Goal: Complete application form: Complete application form

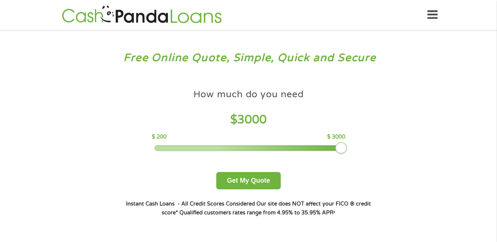
drag, startPoint x: 205, startPoint y: 147, endPoint x: 357, endPoint y: 136, distance: 152.3
click at [357, 136] on div "How much do you need $ 3000 $ 200 $ 3000 Get My Quote" at bounding box center [248, 138] width 258 height 104
click at [243, 181] on button "Get My Quote" at bounding box center [248, 180] width 65 height 17
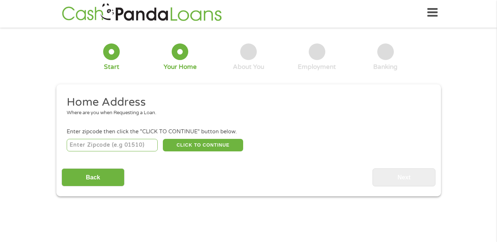
click at [90, 145] on input "number" at bounding box center [112, 145] width 91 height 13
type input "02813"
drag, startPoint x: 326, startPoint y: 118, endPoint x: 321, endPoint y: 119, distance: 4.9
click at [326, 118] on li "Home Address Where are you when Requesting a Loan." at bounding box center [246, 109] width 369 height 28
click at [198, 146] on button "CLICK TO CONTINUE" at bounding box center [203, 145] width 80 height 13
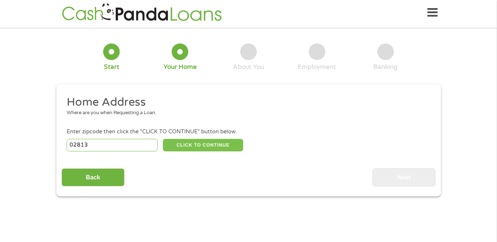
type input "02813"
type input "Charlestown"
select select "Rhode Island"
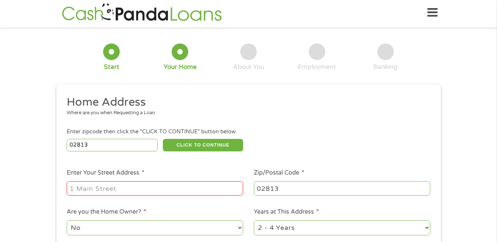
click at [84, 190] on input "Enter Your Street Address *" at bounding box center [155, 188] width 177 height 14
type input "10 OLD COACH RD"
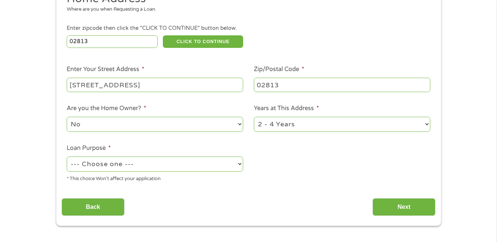
scroll to position [113, 0]
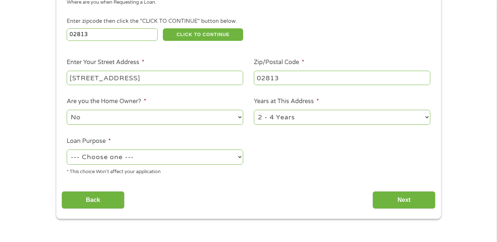
click at [238, 115] on select "No Yes" at bounding box center [155, 117] width 177 height 15
select select "yes"
click at [67, 110] on select "No Yes" at bounding box center [155, 117] width 177 height 15
click at [373, 117] on select "1 Year or less 1 - 2 Years 2 - 4 Years Over 4 Years" at bounding box center [342, 117] width 177 height 15
select select "60months"
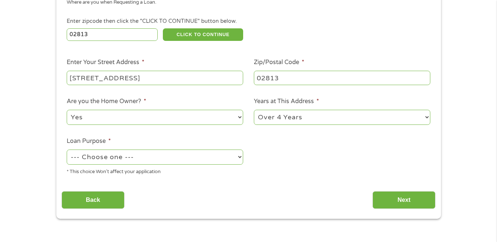
click at [254, 110] on select "1 Year or less 1 - 2 Years 2 - 4 Years Over 4 Years" at bounding box center [342, 117] width 177 height 15
click at [231, 156] on select "--- Choose one --- Pay Bills Debt Consolidation Home Improvement Major Purchase…" at bounding box center [155, 157] width 177 height 15
select select "other"
click at [67, 150] on select "--- Choose one --- Pay Bills Debt Consolidation Home Improvement Major Purchase…" at bounding box center [155, 157] width 177 height 15
click at [400, 197] on input "Next" at bounding box center [404, 200] width 63 height 18
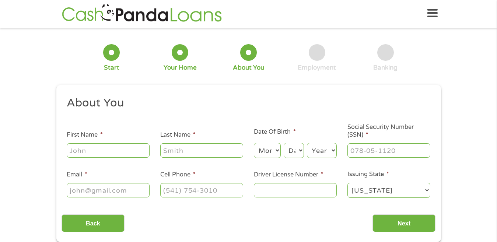
scroll to position [0, 0]
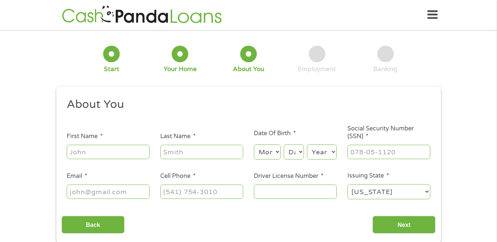
click at [88, 153] on input "First Name *" at bounding box center [108, 152] width 83 height 14
type input "David"
type input "Turco"
type input "david.turco@cox.net"
type input "(617) 851-9790"
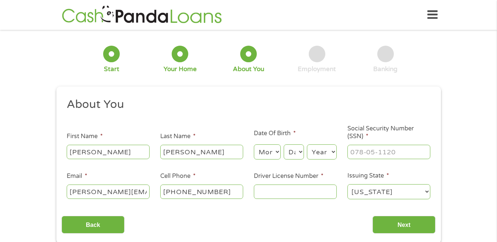
click at [274, 149] on select "Month 1 2 3 4 5 6 7 8 9 10 11 12" at bounding box center [267, 152] width 27 height 15
select select "10"
click at [254, 145] on select "Month 1 2 3 4 5 6 7 8 9 10 11 12" at bounding box center [267, 152] width 27 height 15
click at [288, 154] on select "Day 1 2 3 4 5 6 7 8 9 10 11 12 13 14 15 16 17 18 19 20 21 22 23 24 25 26 27 28 …" at bounding box center [294, 152] width 20 height 15
select select "16"
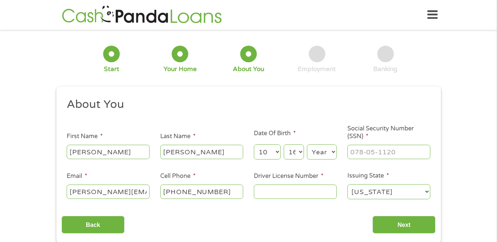
click at [284, 145] on select "Day 1 2 3 4 5 6 7 8 9 10 11 12 13 14 15 16 17 18 19 20 21 22 23 24 25 26 27 28 …" at bounding box center [294, 152] width 20 height 15
click at [314, 151] on select "Year 2007 2006 2005 2004 2003 2002 2001 2000 1999 1998 1997 1996 1995 1994 1993…" at bounding box center [322, 152] width 30 height 15
select select "1967"
click at [307, 145] on select "Year 2007 2006 2005 2004 2003 2002 2001 2000 1999 1998 1997 1996 1995 1994 1993…" at bounding box center [322, 152] width 30 height 15
click at [358, 150] on input "___-__-____" at bounding box center [389, 152] width 83 height 14
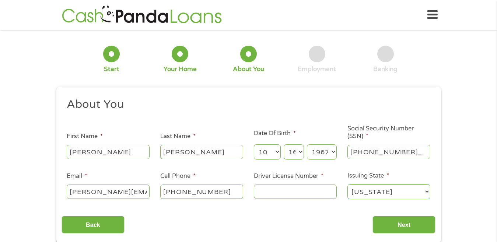
type input "035-36-0194"
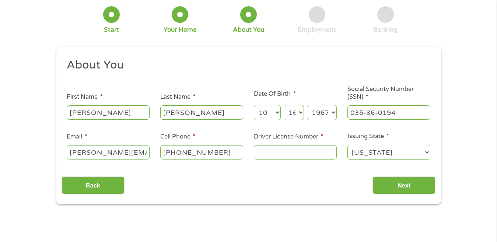
scroll to position [74, 0]
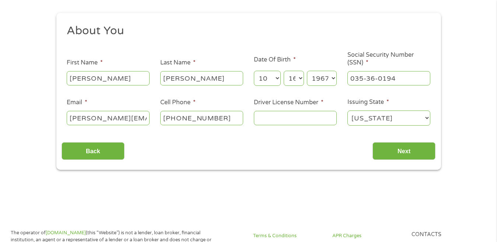
click at [286, 119] on input "Driver License Number *" at bounding box center [295, 118] width 83 height 14
type input "2560127"
click at [423, 149] on input "Next" at bounding box center [404, 151] width 63 height 18
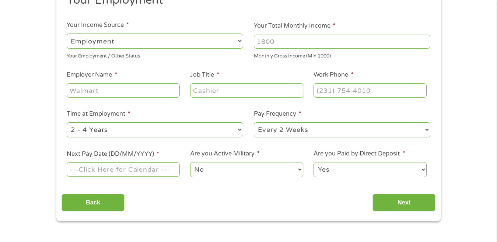
scroll to position [111, 0]
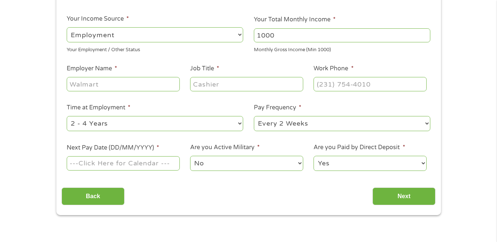
click at [424, 38] on input "1000" at bounding box center [342, 35] width 177 height 14
click at [425, 34] on input "1001" at bounding box center [342, 35] width 177 height 14
click at [425, 34] on input "1013" at bounding box center [342, 35] width 177 height 14
drag, startPoint x: 303, startPoint y: 39, endPoint x: 299, endPoint y: 40, distance: 4.6
click at [301, 40] on input "1013" at bounding box center [342, 35] width 177 height 14
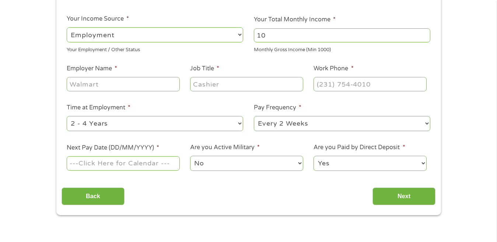
type input "1"
type input "5000"
click at [102, 87] on input "Employer Name *" at bounding box center [123, 84] width 113 height 14
type input "Interstate Navigation"
type input "Mate"
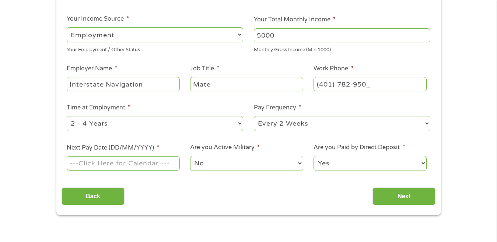
type input "(401) 782-9501"
drag, startPoint x: 237, startPoint y: 123, endPoint x: 239, endPoint y: 117, distance: 6.3
click at [239, 120] on select "--- Choose one --- 1 Year or less 1 - 2 Years 2 - 4 Years Over 4 Years" at bounding box center [155, 123] width 177 height 15
select select "12months"
click at [67, 116] on select "--- Choose one --- 1 Year or less 1 - 2 Years 2 - 4 Years Over 4 Years" at bounding box center [155, 123] width 177 height 15
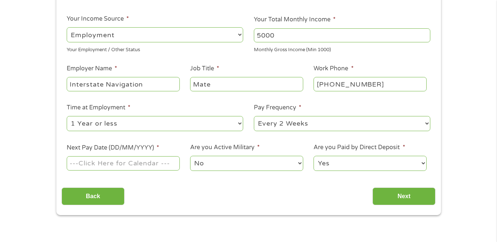
click at [282, 125] on select "--- Choose one --- Every 2 Weeks Every Week Monthly Semi-Monthly" at bounding box center [342, 123] width 177 height 15
select select "weekly"
click at [254, 116] on select "--- Choose one --- Every 2 Weeks Every Week Monthly Semi-Monthly" at bounding box center [342, 123] width 177 height 15
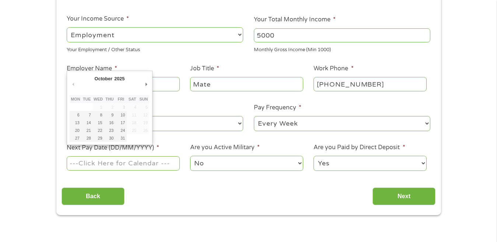
click at [82, 164] on input "Next Pay Date (DD/MM/YYYY) *" at bounding box center [123, 163] width 113 height 14
click at [115, 164] on input "10/10/2025" at bounding box center [123, 163] width 113 height 14
type input "09/10/2025"
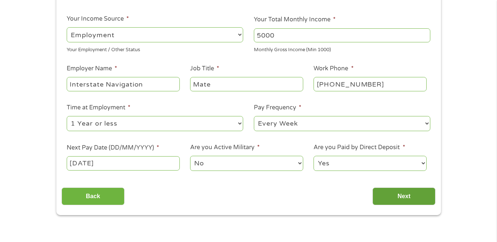
click at [401, 196] on input "Next" at bounding box center [404, 197] width 63 height 18
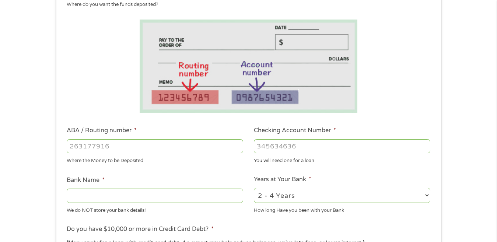
scroll to position [147, 0]
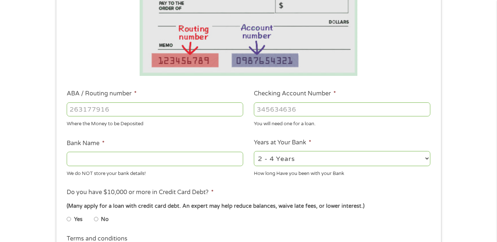
click at [82, 109] on input "ABA / Routing number *" at bounding box center [155, 109] width 177 height 14
type input "011500120"
type input "CITIZENS BANK NATIONAL ASSOCIATION"
type input "011500120"
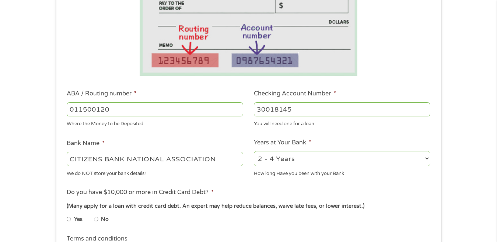
type input "30018145"
click at [421, 159] on select "2 - 4 Years 6 - 12 Months 1 - 2 Years Over 4 Years" at bounding box center [342, 158] width 177 height 15
select select "60months"
click at [254, 151] on select "2 - 4 Years 6 - 12 Months 1 - 2 Years Over 4 Years" at bounding box center [342, 158] width 177 height 15
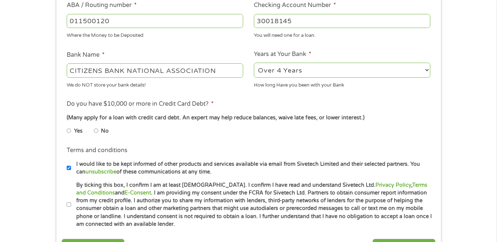
scroll to position [258, 0]
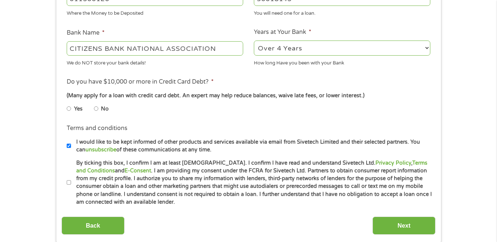
click at [96, 109] on input "No" at bounding box center [96, 109] width 4 height 12
radio input "true"
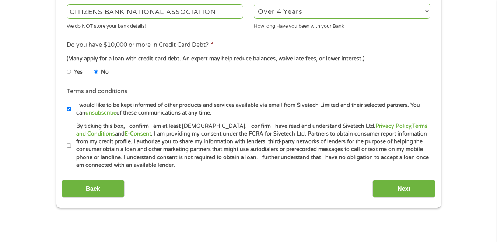
click at [69, 108] on input "I would like to be kept informed of other products and services available via e…" at bounding box center [69, 109] width 4 height 12
checkbox input "false"
click at [68, 147] on input "By ticking this box, I confirm I am at least 18 years old. I confirm I have rea…" at bounding box center [69, 146] width 4 height 12
checkbox input "true"
click at [404, 188] on input "Next" at bounding box center [404, 189] width 63 height 18
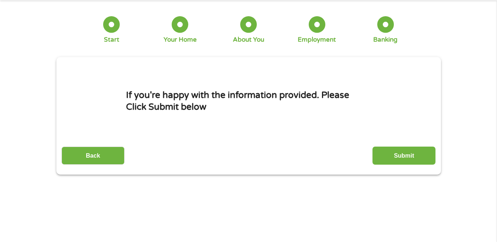
scroll to position [0, 0]
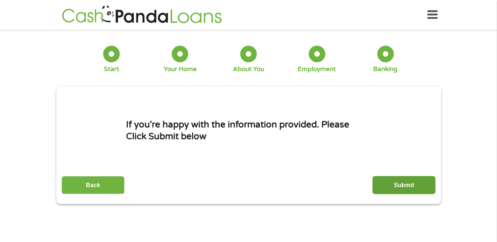
click at [404, 184] on input "Submit" at bounding box center [404, 185] width 63 height 18
